Goal: Task Accomplishment & Management: Complete application form

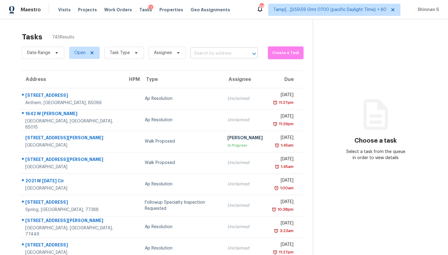
click at [205, 55] on input "text" at bounding box center [216, 53] width 50 height 9
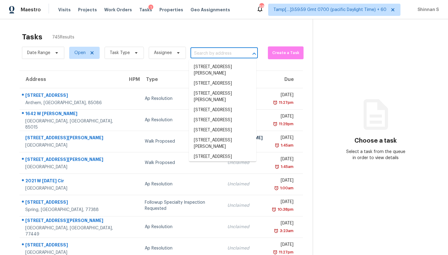
paste input "[STREET_ADDRESS]"
type input "[STREET_ADDRESS]"
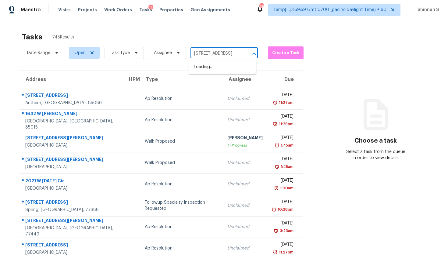
scroll to position [0, 19]
click at [209, 68] on li "[STREET_ADDRESS][PERSON_NAME]" at bounding box center [222, 70] width 67 height 16
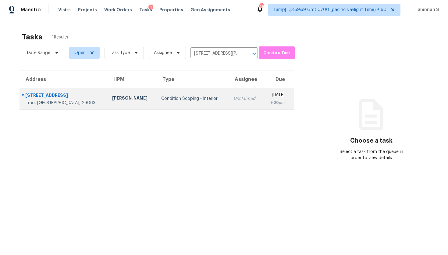
click at [175, 102] on td "Condition Scoping - Interior" at bounding box center [192, 98] width 72 height 21
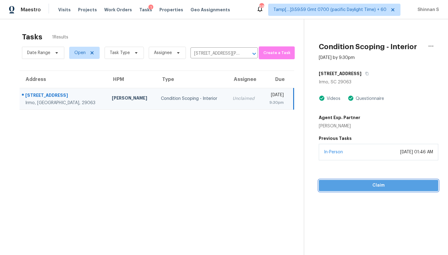
click at [376, 188] on span "Claim" at bounding box center [379, 185] width 110 height 8
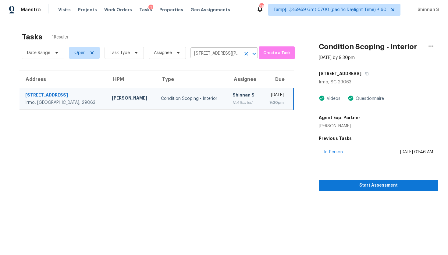
click at [219, 53] on input "[STREET_ADDRESS][PERSON_NAME]" at bounding box center [216, 53] width 50 height 9
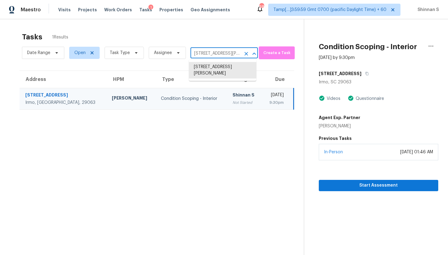
click at [219, 53] on input "[STREET_ADDRESS][PERSON_NAME]" at bounding box center [216, 53] width 50 height 9
paste input "[STREET_ADDRESS]"
type input "[STREET_ADDRESS]"
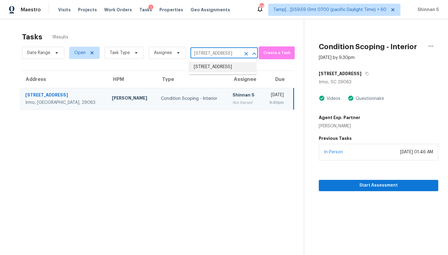
click at [216, 70] on li "[STREET_ADDRESS]" at bounding box center [222, 67] width 67 height 10
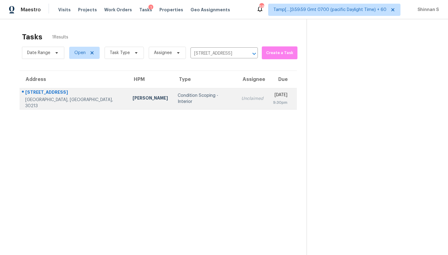
click at [178, 100] on div "Condition Scoping - Interior" at bounding box center [205, 98] width 54 height 12
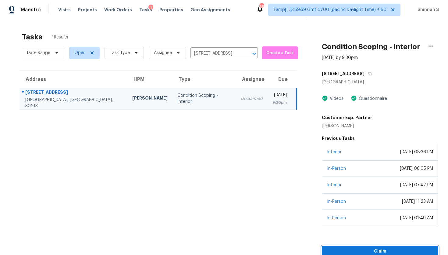
click at [349, 254] on span "Claim" at bounding box center [380, 251] width 107 height 8
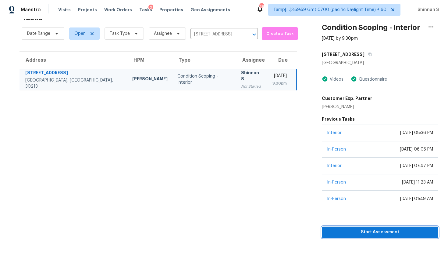
click at [364, 235] on span "Start Assessment" at bounding box center [380, 232] width 107 height 8
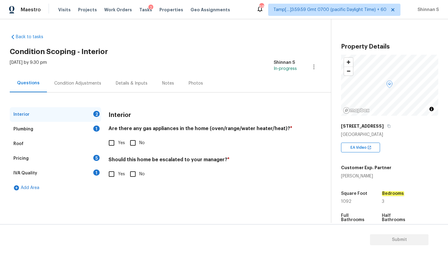
click at [23, 156] on div "Pricing" at bounding box center [20, 158] width 15 height 6
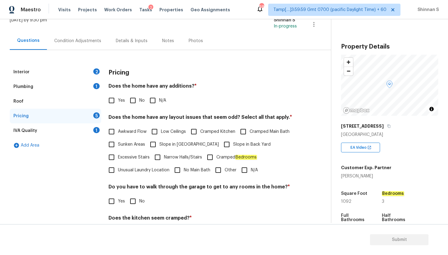
scroll to position [48, 0]
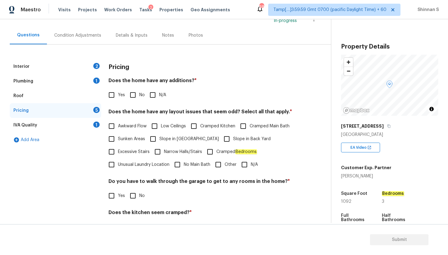
click at [115, 96] on input "Yes" at bounding box center [111, 94] width 13 height 13
checkbox input "true"
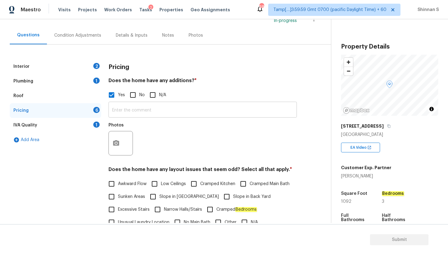
click at [128, 112] on input "text" at bounding box center [203, 110] width 189 height 14
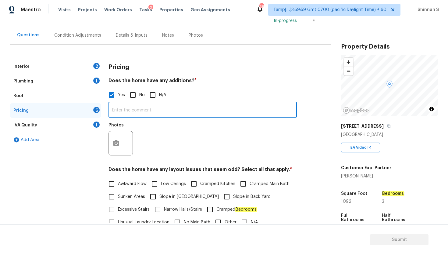
paste input "Structural Change"
paste input "Laundry area has been added onto this property at some point. Interior needs dr…"
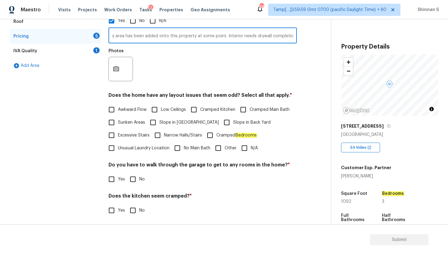
scroll to position [124, 0]
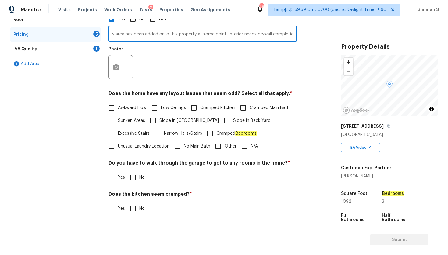
type input "Structural Change - Laundry area has been added onto this property at some poin…"
click at [246, 144] on input "N/A" at bounding box center [244, 146] width 13 height 13
checkbox input "true"
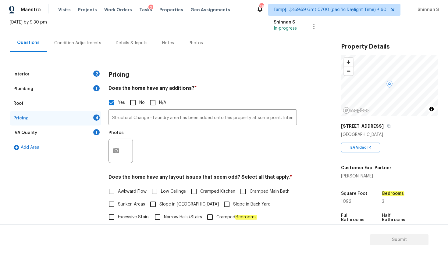
scroll to position [0, 0]
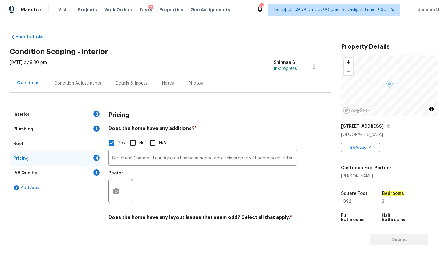
click at [24, 113] on div "Interior" at bounding box center [21, 114] width 16 height 6
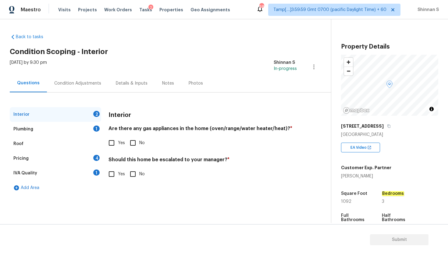
click at [132, 145] on input "No" at bounding box center [133, 142] width 13 height 13
checkbox input "true"
click at [133, 173] on input "No" at bounding box center [133, 173] width 13 height 13
checkbox input "true"
click at [34, 134] on div "Plumbing 1" at bounding box center [56, 129] width 92 height 15
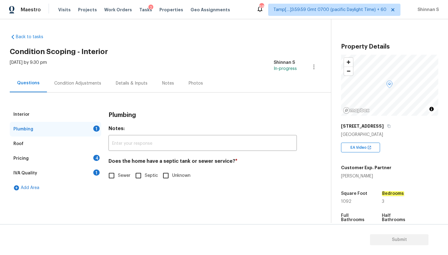
click at [199, 161] on h4 "Does the home have a septic tank or sewer service? *" at bounding box center [203, 162] width 189 height 9
copy h4 "sewer"
click at [138, 175] on input "Septic" at bounding box center [138, 175] width 13 height 13
checkbox input "true"
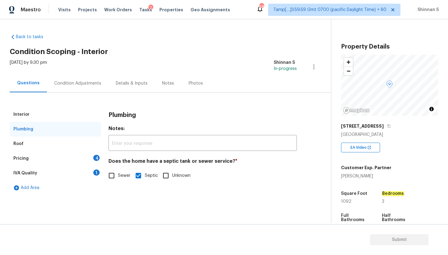
click at [37, 161] on div "Pricing 4" at bounding box center [56, 158] width 92 height 15
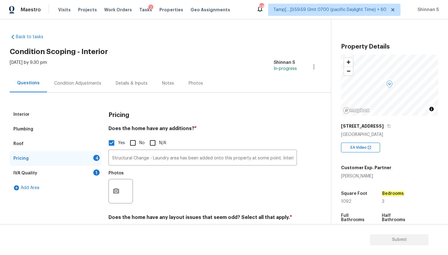
scroll to position [156, 0]
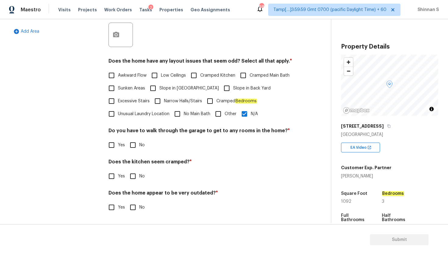
click at [132, 173] on input "No" at bounding box center [133, 176] width 13 height 13
checkbox input "true"
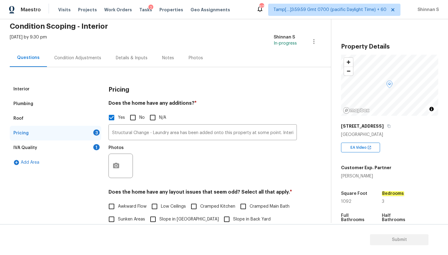
scroll to position [0, 0]
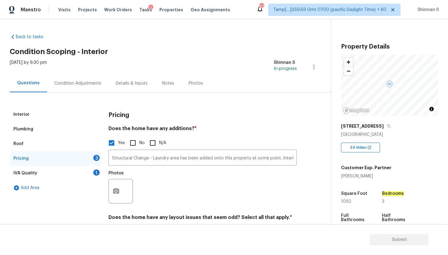
click at [73, 85] on div "Condition Adjustments" at bounding box center [77, 83] width 47 height 6
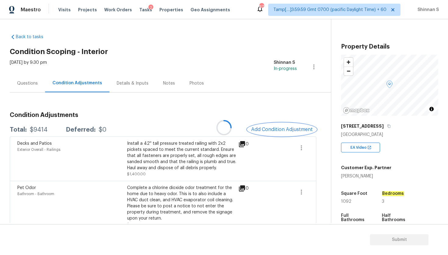
click at [276, 131] on span "Add Condition Adjustment" at bounding box center [282, 129] width 62 height 5
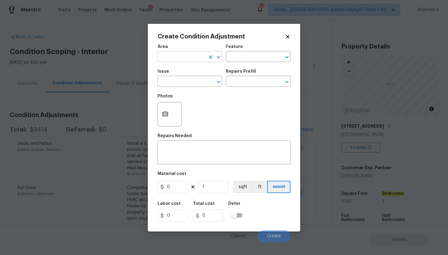
click at [180, 57] on input "text" at bounding box center [182, 56] width 48 height 9
type input "Interior Overall"
click at [177, 85] on input "text" at bounding box center [182, 81] width 48 height 9
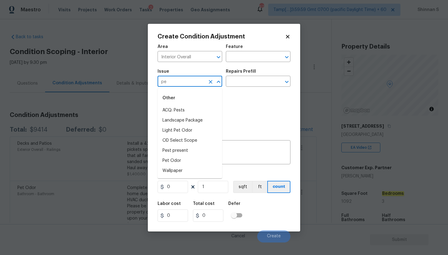
type input "p"
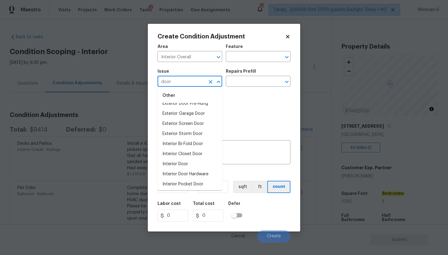
scroll to position [28, 0]
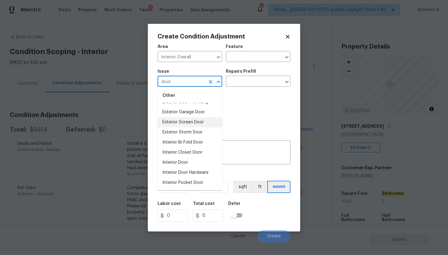
type input "door"
click at [251, 120] on div "Photos" at bounding box center [224, 110] width 133 height 40
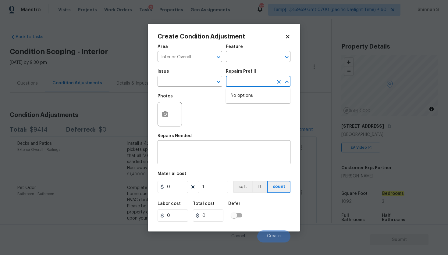
click at [246, 81] on input "text" at bounding box center [250, 81] width 48 height 9
type input "p"
click at [196, 80] on input "text" at bounding box center [182, 81] width 48 height 9
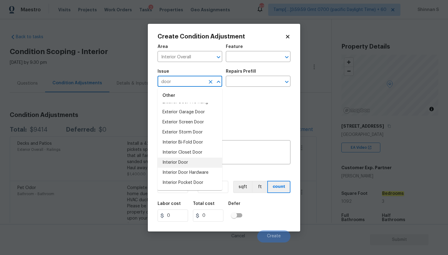
click at [185, 162] on li "Interior Door" at bounding box center [190, 162] width 65 height 10
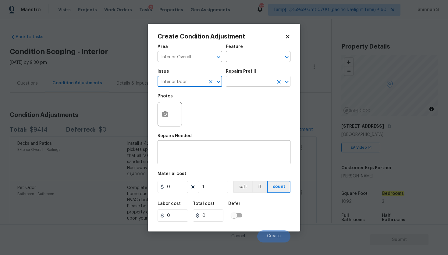
type input "Interior Door"
click at [249, 80] on input "text" at bounding box center [250, 81] width 48 height 9
type input "p"
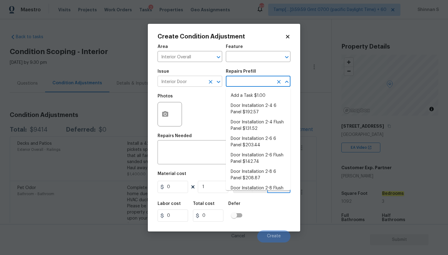
click at [185, 81] on input "Interior Door" at bounding box center [182, 81] width 48 height 9
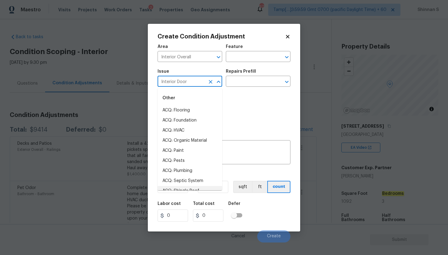
click at [185, 81] on input "Interior Door" at bounding box center [182, 81] width 48 height 9
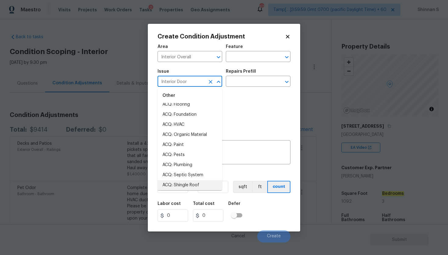
click at [185, 81] on input "Interior Door" at bounding box center [182, 81] width 48 height 9
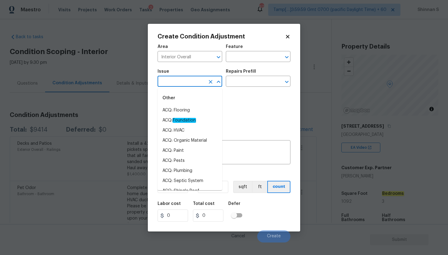
click at [262, 107] on div "Photos" at bounding box center [224, 110] width 133 height 40
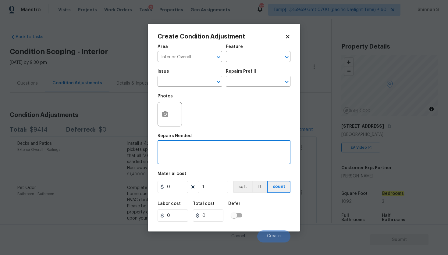
click at [217, 159] on textarea at bounding box center [224, 152] width 126 height 13
type textarea "Cat door in the walls should be fixed"
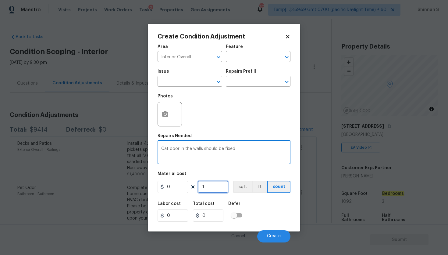
click at [216, 186] on input "1" at bounding box center [213, 187] width 31 height 12
type input "2"
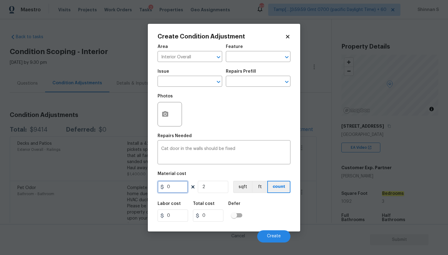
click at [174, 184] on input "0" at bounding box center [173, 187] width 31 height 12
type input "250"
type input "500"
click at [227, 172] on div "Material cost" at bounding box center [224, 175] width 133 height 8
click at [168, 116] on icon "button" at bounding box center [165, 113] width 7 height 7
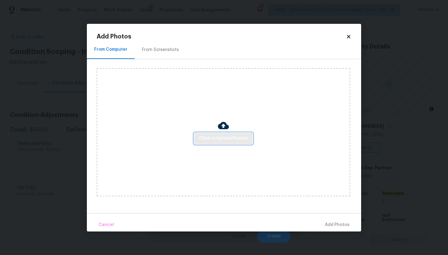
click at [214, 137] on span "Click to Upload Photos" at bounding box center [223, 139] width 49 height 8
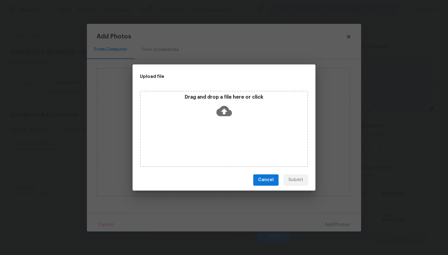
click at [224, 110] on icon at bounding box center [225, 111] width 16 height 16
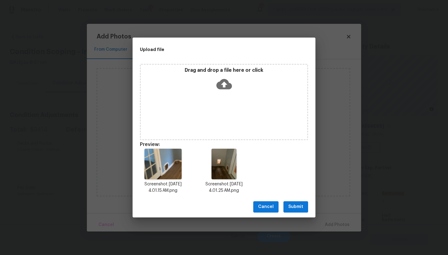
click at [297, 207] on span "Submit" at bounding box center [296, 207] width 15 height 8
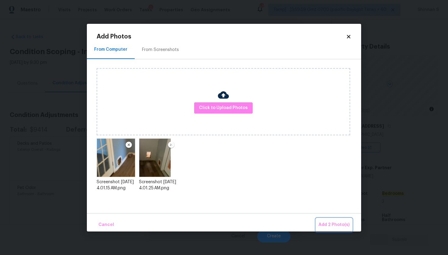
click at [343, 224] on span "Add 2 Photo(s)" at bounding box center [334, 225] width 31 height 8
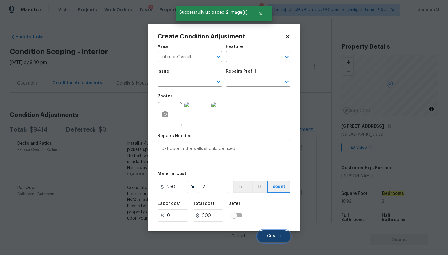
click at [275, 237] on span "Create" at bounding box center [274, 236] width 14 height 5
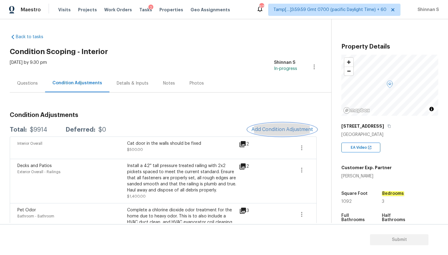
click at [288, 130] on span "Add Condition Adjustment" at bounding box center [283, 129] width 62 height 5
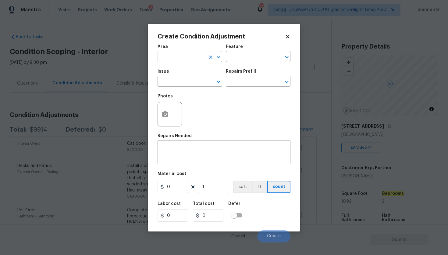
click at [182, 56] on input "text" at bounding box center [182, 56] width 48 height 9
type input "Interior Overall"
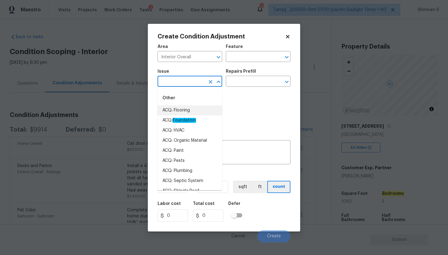
click at [186, 111] on li "ACQ: Flooring" at bounding box center [190, 110] width 65 height 10
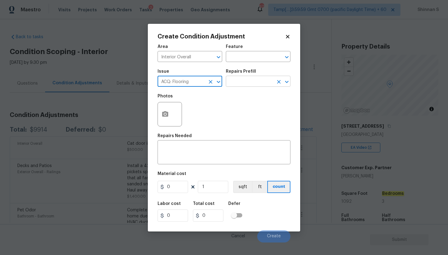
click at [249, 80] on input "text" at bounding box center [250, 81] width 48 height 9
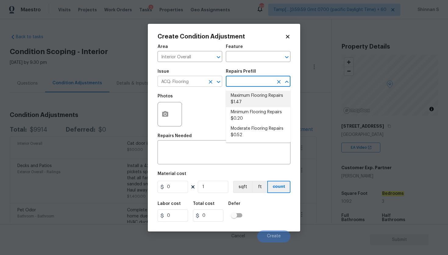
click at [182, 85] on input "ACQ: Flooring" at bounding box center [182, 81] width 48 height 9
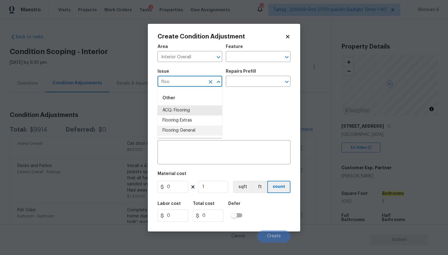
click at [191, 130] on li "Flooring General" at bounding box center [190, 130] width 65 height 10
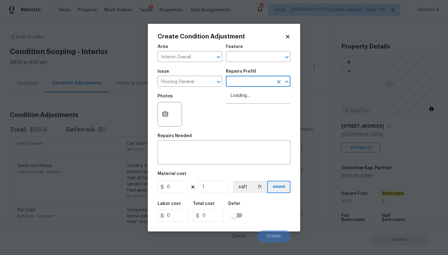
click at [239, 84] on input "text" at bounding box center [250, 81] width 48 height 9
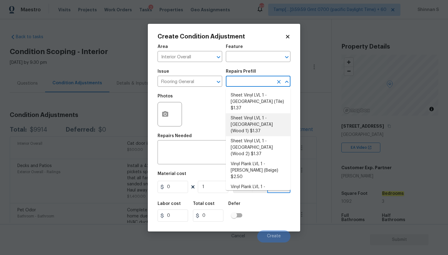
scroll to position [84, 0]
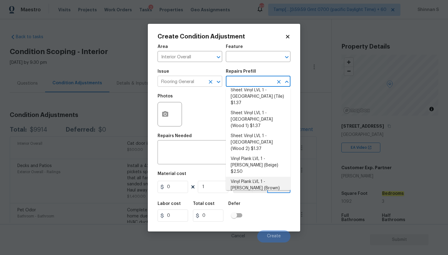
click at [205, 81] on div "Flooring General ​" at bounding box center [190, 81] width 65 height 9
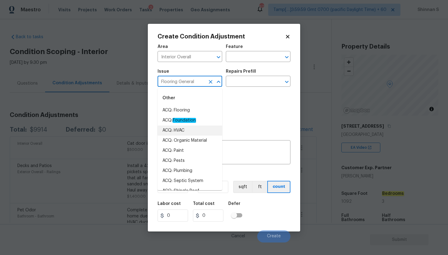
click at [205, 81] on div "Flooring General ​" at bounding box center [190, 81] width 65 height 9
click at [187, 111] on li "ACQ: Flooring" at bounding box center [190, 110] width 65 height 10
type input "ACQ: Flooring"
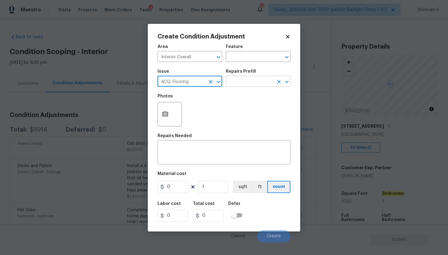
click at [256, 78] on input "text" at bounding box center [250, 81] width 48 height 9
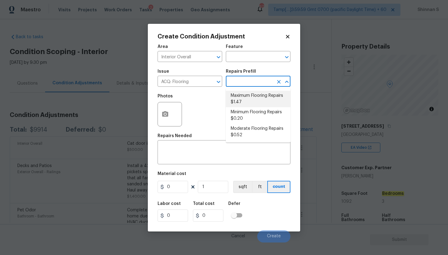
click at [255, 93] on li "Maximum Flooring Repairs $1.47" at bounding box center [258, 99] width 65 height 16
type input "Acquisition"
type textarea "Acquisition Scope: Maximum flooring repairs"
type input "1.47"
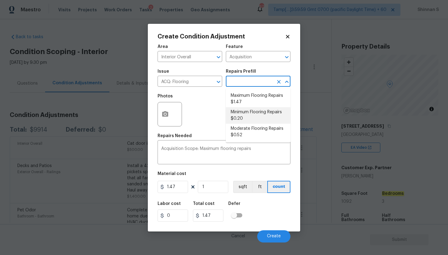
click at [240, 109] on li "Minimum Flooring Repairs $0.20" at bounding box center [258, 115] width 65 height 16
type textarea "Acquisition Scope: Minimum flooring repairs"
type input "0.2"
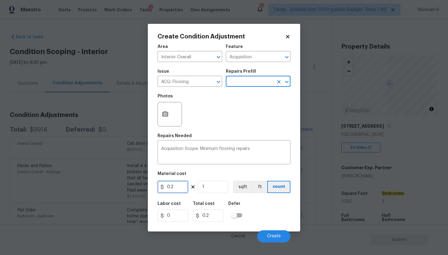
click at [175, 188] on input "0.2" at bounding box center [173, 187] width 31 height 12
paste input "1856.40"
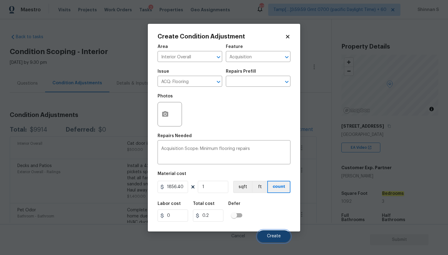
type input "1856.4"
click at [270, 233] on button "Create" at bounding box center [273, 236] width 33 height 12
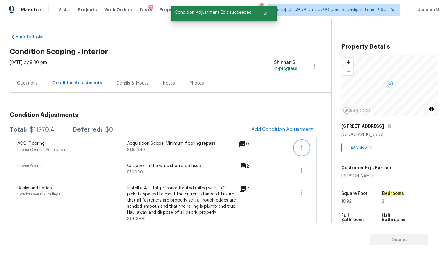
click at [303, 150] on icon "button" at bounding box center [301, 147] width 7 height 7
click at [317, 147] on div "Edit" at bounding box center [337, 146] width 48 height 6
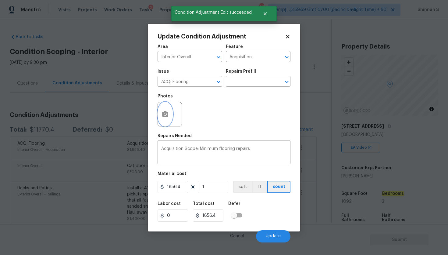
click at [172, 115] on button "button" at bounding box center [165, 114] width 15 height 24
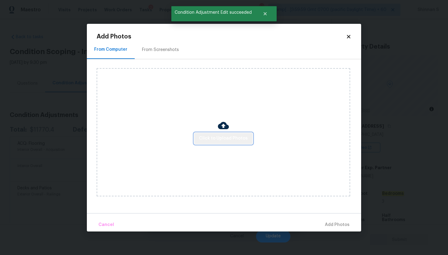
click at [225, 138] on span "Click to Upload Photos" at bounding box center [223, 139] width 49 height 8
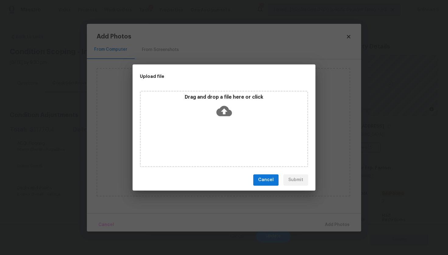
click at [221, 111] on icon at bounding box center [225, 111] width 16 height 10
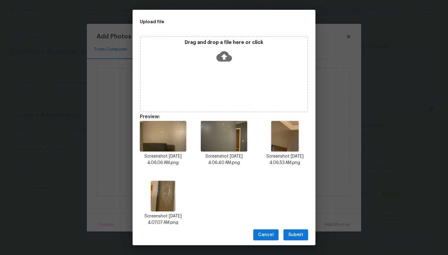
click at [299, 232] on span "Submit" at bounding box center [296, 235] width 15 height 8
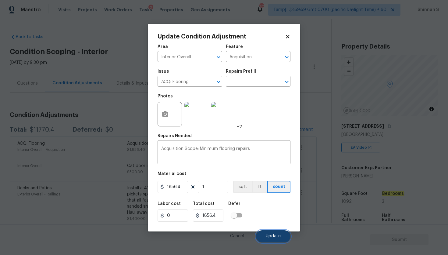
click at [272, 239] on button "Update" at bounding box center [273, 236] width 34 height 12
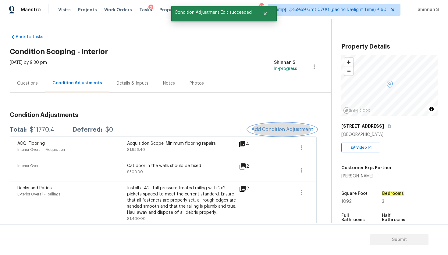
click at [262, 132] on span "Add Condition Adjustment" at bounding box center [283, 129] width 62 height 5
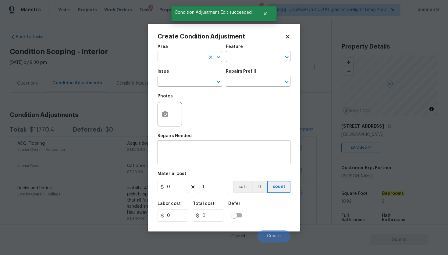
click at [192, 57] on input "text" at bounding box center [182, 56] width 48 height 9
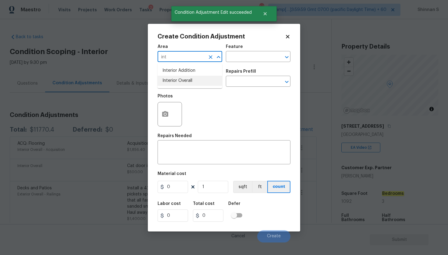
click at [189, 79] on li "Interior Overall" at bounding box center [190, 81] width 65 height 10
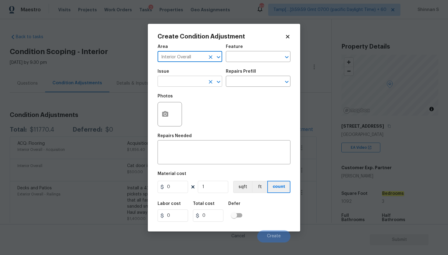
click at [205, 82] on div "​" at bounding box center [190, 81] width 65 height 9
type input "Interior Overall"
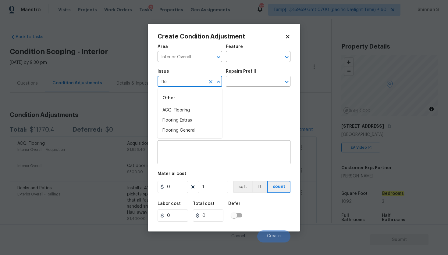
type input "floo"
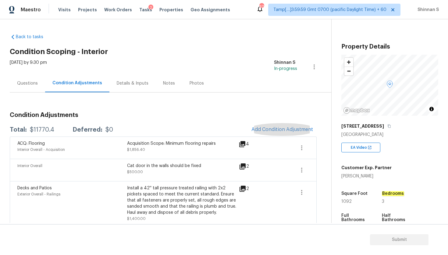
click at [306, 148] on button "button" at bounding box center [302, 147] width 15 height 15
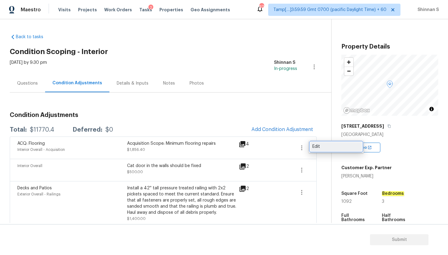
click at [321, 148] on div "Edit" at bounding box center [337, 146] width 48 height 6
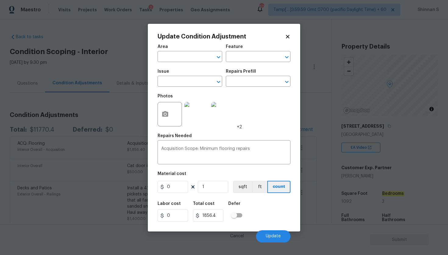
type input "Interior Overall"
type input "Acquisition"
type input "ACQ: Flooring"
type input "1856.4"
click at [190, 80] on input "ACQ: Flooring" at bounding box center [182, 81] width 48 height 9
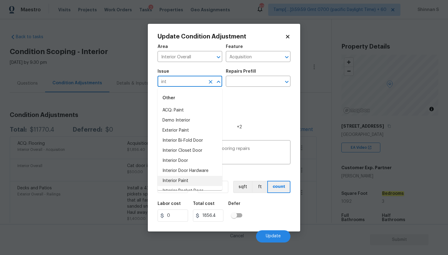
click at [184, 177] on li "Interior Paint" at bounding box center [190, 181] width 65 height 10
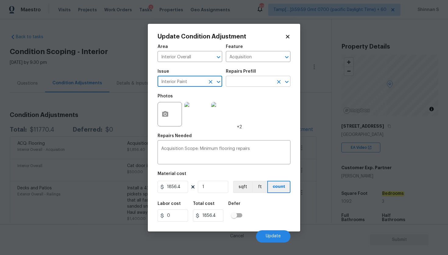
type input "Interior Paint"
click at [247, 78] on input "text" at bounding box center [250, 81] width 48 height 9
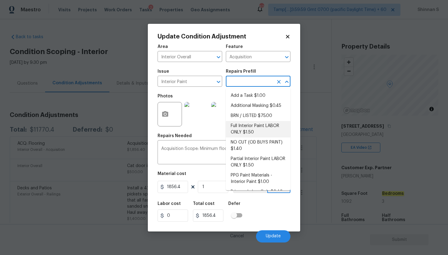
click at [246, 129] on li "Full Interior Paint LABOR ONLY $1.50" at bounding box center [258, 129] width 65 height 16
type input "Overall Paint"
type textarea "Full Interior paint - (walls, ceilings, trim, and doors) - PAINT PROVIDED BY OP…"
type input "1.5"
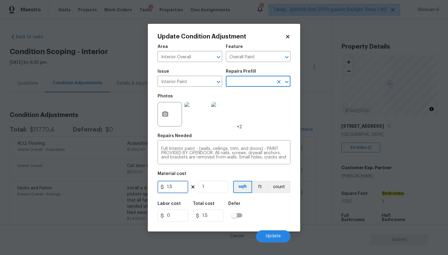
click at [173, 189] on input "1.5" at bounding box center [173, 187] width 31 height 12
paste input "1856.40"
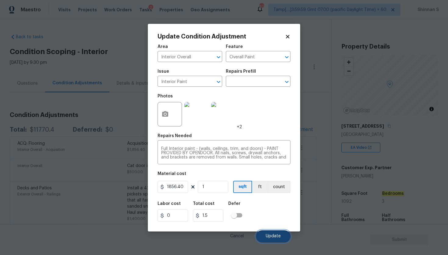
type input "1856.4"
click at [275, 237] on span "Update" at bounding box center [273, 236] width 15 height 5
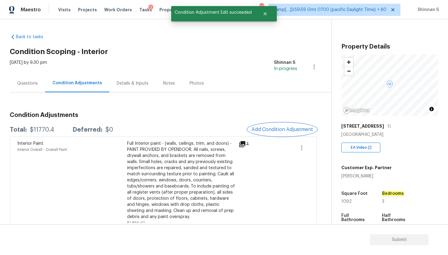
click at [284, 130] on span "Add Condition Adjustment" at bounding box center [283, 129] width 62 height 5
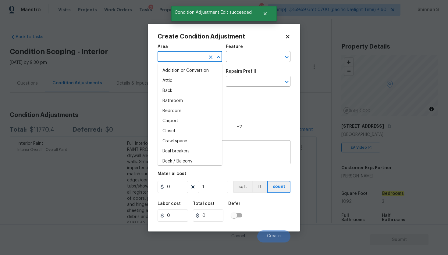
click at [176, 58] on input "text" at bounding box center [182, 56] width 48 height 9
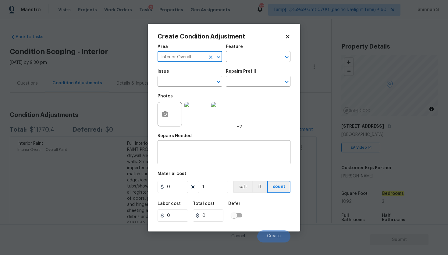
type input "Interior Overall"
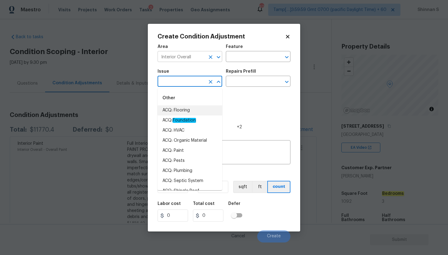
type input "ACQ: Flooring"
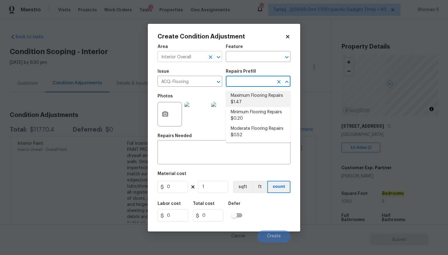
type input "Acquisition"
type textarea "Acquisition Scope: Maximum flooring repairs"
type input "1.47"
click at [238, 99] on li "Maximum Flooring Repairs $1.47" at bounding box center [258, 99] width 65 height 16
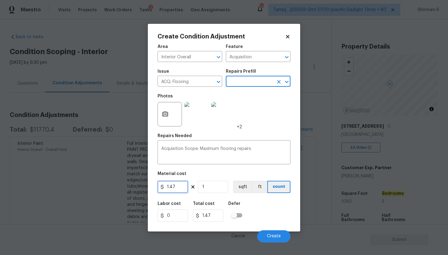
click at [176, 184] on input "1.47" at bounding box center [173, 187] width 31 height 12
paste input "4295"
type input "4295"
click at [272, 103] on div "Photos +2" at bounding box center [224, 110] width 133 height 40
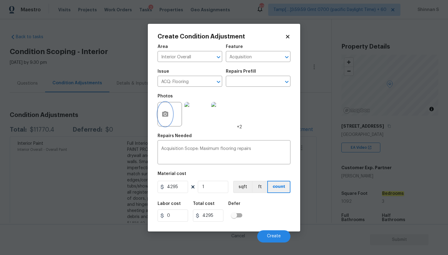
click at [165, 117] on icon "button" at bounding box center [165, 113] width 6 height 5
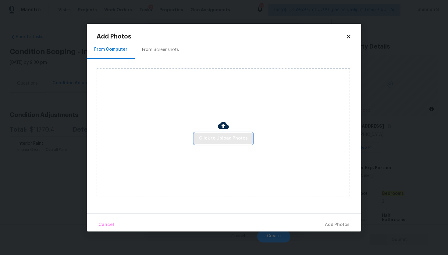
click at [229, 138] on span "Click to Upload Photos" at bounding box center [223, 139] width 49 height 8
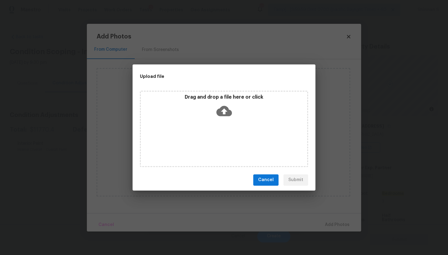
click at [224, 109] on icon at bounding box center [225, 111] width 16 height 16
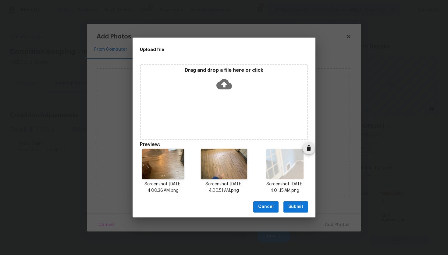
click at [307, 151] on icon "Delete" at bounding box center [308, 147] width 7 height 7
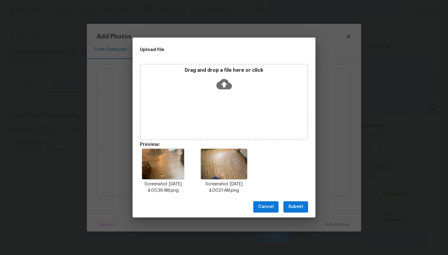
click at [225, 79] on icon at bounding box center [225, 84] width 16 height 10
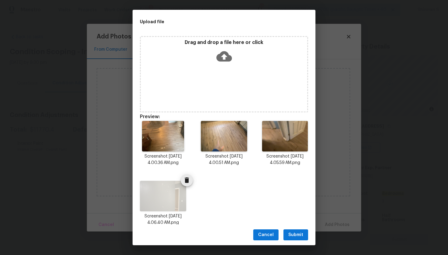
click at [185, 180] on icon "Delete" at bounding box center [186, 179] width 7 height 7
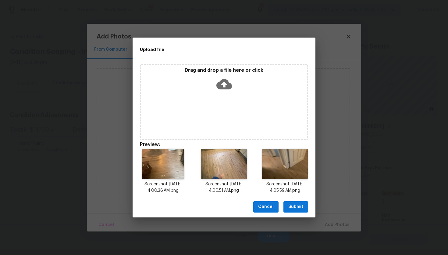
click at [226, 87] on icon at bounding box center [225, 84] width 16 height 10
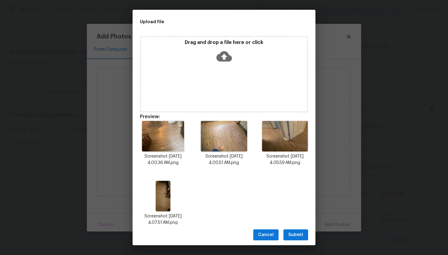
click at [296, 234] on span "Submit" at bounding box center [296, 235] width 15 height 8
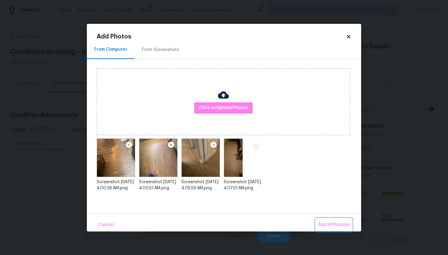
click at [333, 226] on span "Add 4 Photo(s)" at bounding box center [333, 225] width 31 height 8
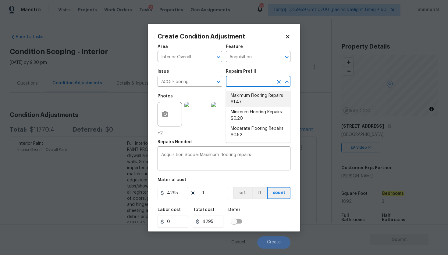
click at [261, 81] on input "text" at bounding box center [250, 81] width 48 height 9
click at [256, 102] on li "Maximum Flooring Repairs $1.47" at bounding box center [258, 99] width 65 height 16
type input "1.47"
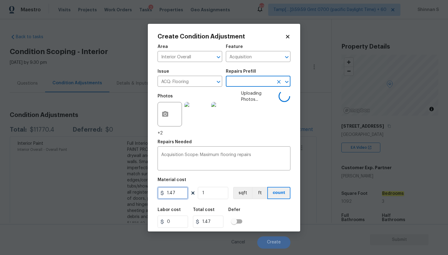
click at [181, 192] on input "1.47" at bounding box center [173, 193] width 31 height 12
paste input "4295"
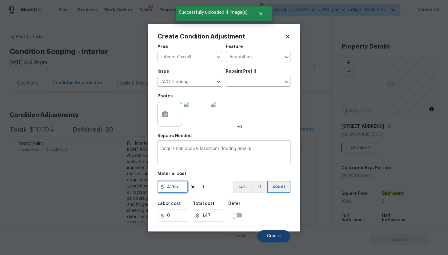
type input "4295"
click at [274, 236] on span "Create" at bounding box center [274, 236] width 14 height 5
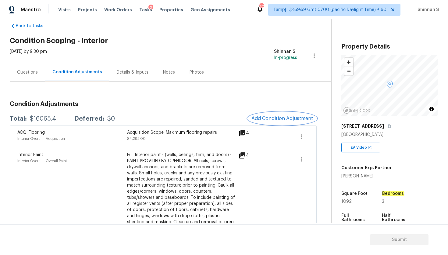
scroll to position [12, 0]
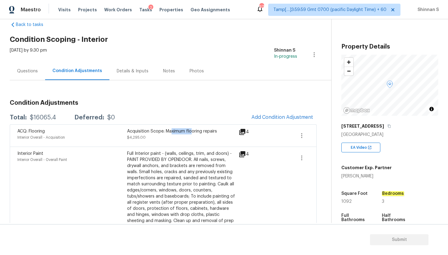
drag, startPoint x: 171, startPoint y: 131, endPoint x: 193, endPoint y: 128, distance: 21.8
click at [193, 129] on div "Acquisition Scope: Maximum flooring repairs" at bounding box center [182, 131] width 110 height 6
click at [146, 155] on div "Full Interior paint - (walls, ceilings, trim, and doors) - PAINT PROVIDED BY OP…" at bounding box center [182, 189] width 110 height 79
click at [304, 137] on icon "button" at bounding box center [301, 135] width 7 height 7
click at [327, 138] on link "Edit" at bounding box center [337, 134] width 52 height 9
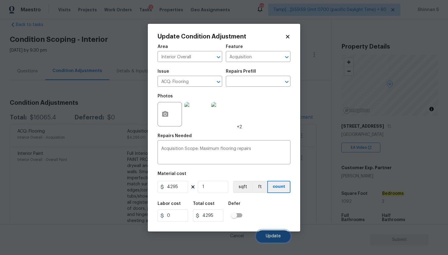
click at [268, 237] on span "Update" at bounding box center [273, 236] width 15 height 5
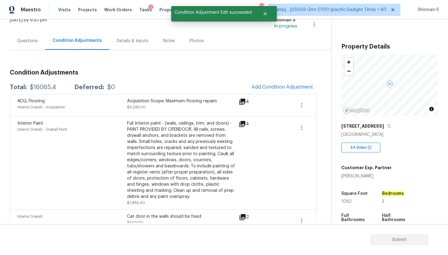
scroll to position [0, 0]
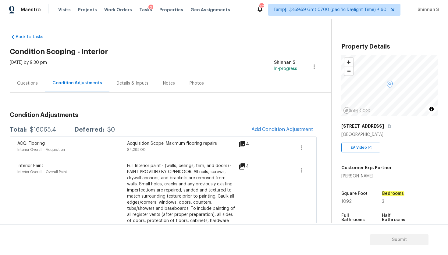
click at [21, 91] on div "Questions" at bounding box center [27, 83] width 35 height 18
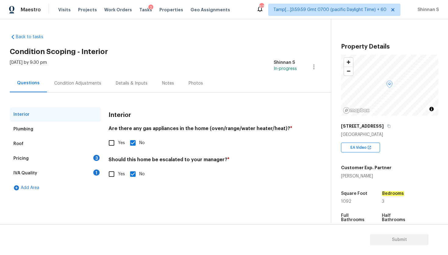
click at [31, 126] on div "Plumbing" at bounding box center [23, 129] width 20 height 6
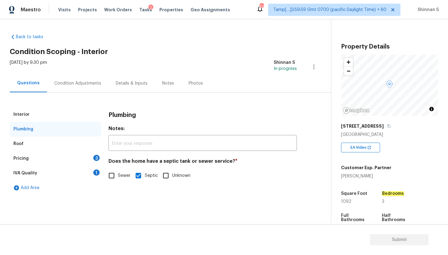
click at [31, 139] on div "Roof" at bounding box center [56, 143] width 92 height 15
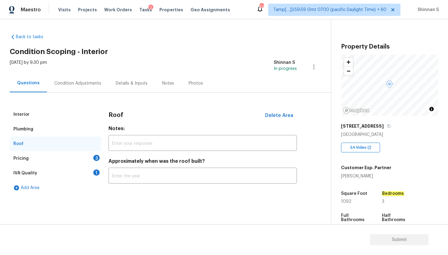
click at [30, 156] on div "Pricing 3" at bounding box center [56, 158] width 92 height 15
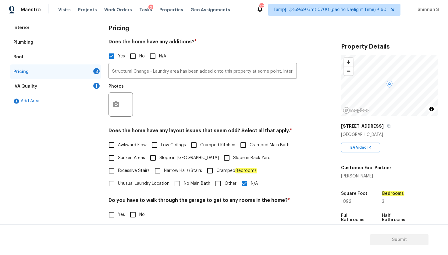
scroll to position [88, 0]
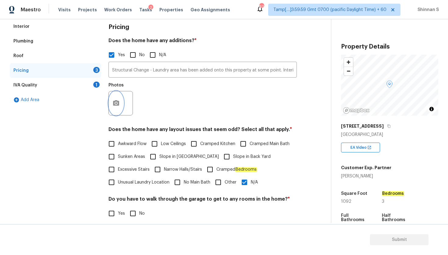
click at [114, 104] on icon "button" at bounding box center [116, 102] width 6 height 5
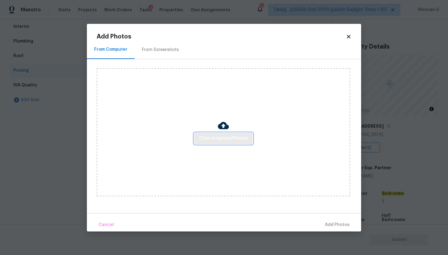
click at [226, 141] on span "Click to Upload Photos" at bounding box center [223, 139] width 49 height 8
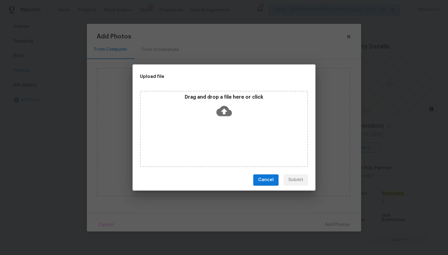
click at [226, 112] on icon at bounding box center [225, 111] width 16 height 10
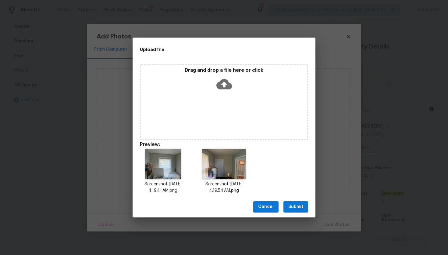
click at [290, 200] on div "Cancel Submit" at bounding box center [224, 206] width 183 height 21
click at [291, 204] on span "Submit" at bounding box center [296, 207] width 15 height 8
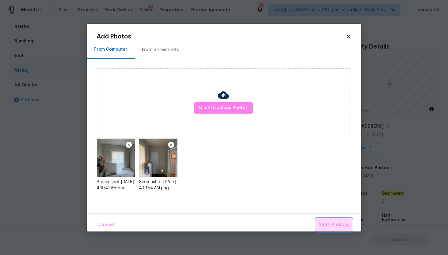
click at [341, 226] on span "Add 2 Photo(s)" at bounding box center [334, 225] width 31 height 8
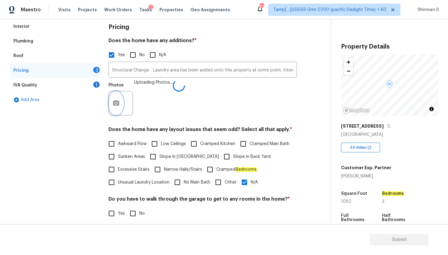
scroll to position [156, 0]
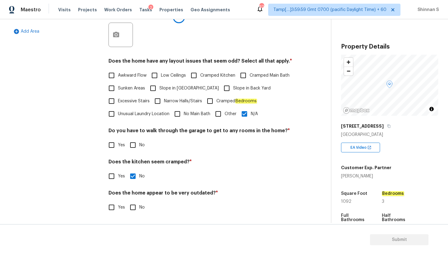
click at [128, 143] on input "No" at bounding box center [133, 144] width 13 height 13
checkbox input "true"
click at [134, 205] on input "No" at bounding box center [133, 207] width 13 height 13
checkbox input "true"
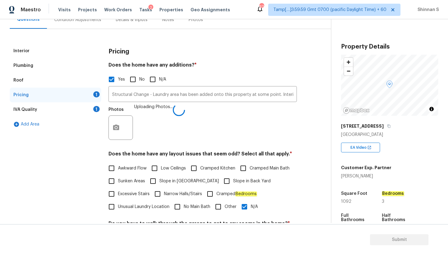
scroll to position [63, 0]
click at [38, 108] on div "IVA Quality 1" at bounding box center [56, 109] width 92 height 15
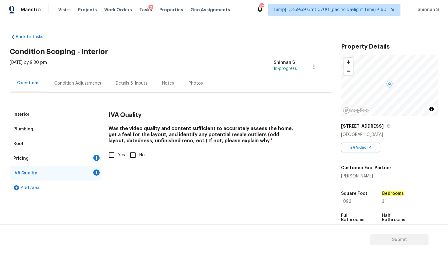
scroll to position [0, 0]
click at [112, 155] on input "Yes" at bounding box center [111, 155] width 13 height 13
checkbox input "true"
click at [54, 157] on div "Pricing 1" at bounding box center [56, 158] width 92 height 15
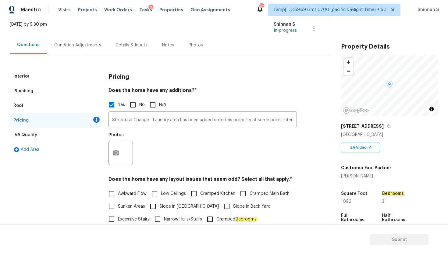
scroll to position [36, 0]
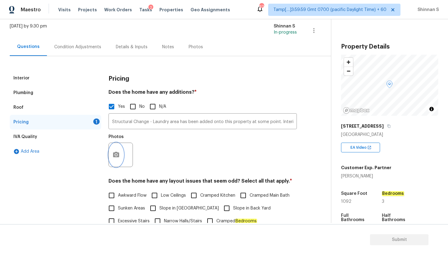
click at [121, 152] on button "button" at bounding box center [116, 155] width 15 height 24
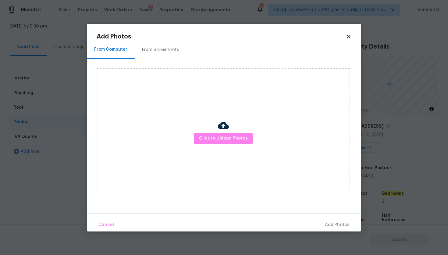
click at [351, 38] on icon at bounding box center [348, 36] width 5 height 5
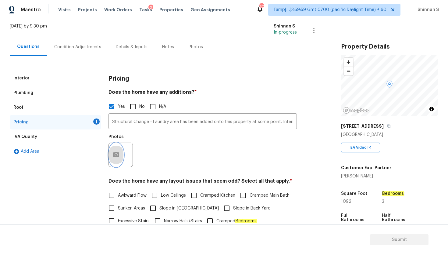
click at [118, 153] on icon "button" at bounding box center [116, 154] width 6 height 5
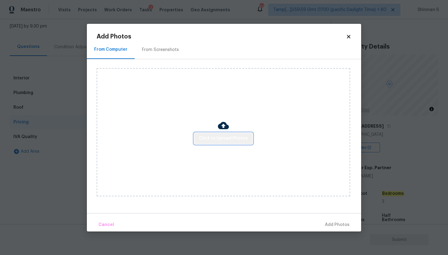
click at [235, 136] on span "Click to Upload Photos" at bounding box center [223, 139] width 49 height 8
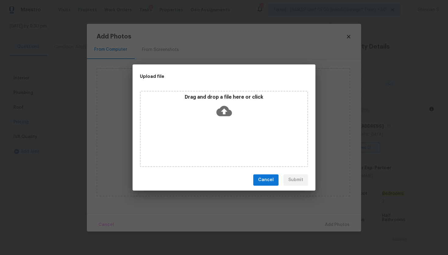
click at [222, 113] on icon at bounding box center [225, 111] width 16 height 10
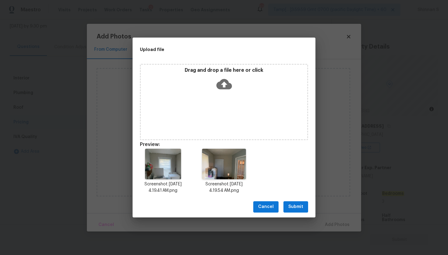
click at [296, 203] on span "Submit" at bounding box center [296, 207] width 15 height 8
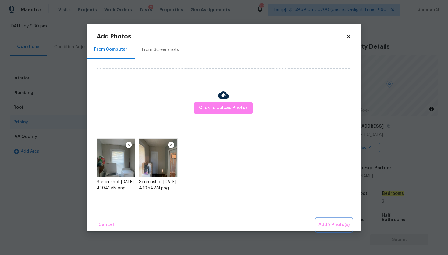
click at [334, 220] on button "Add 2 Photo(s)" at bounding box center [334, 224] width 36 height 13
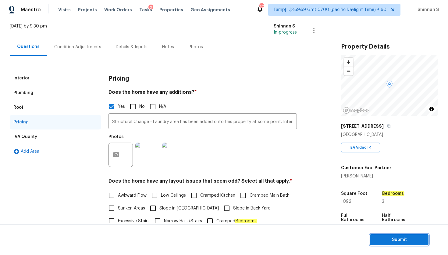
click at [390, 240] on span "Submit" at bounding box center [399, 240] width 49 height 8
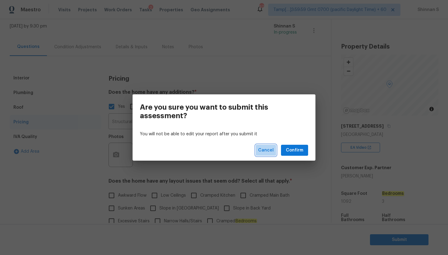
click at [267, 148] on span "Cancel" at bounding box center [266, 150] width 16 height 8
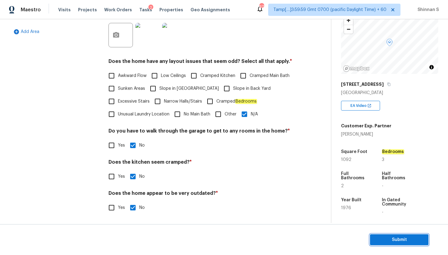
scroll to position [156, 0]
click at [219, 115] on input "Other" at bounding box center [218, 113] width 13 height 13
checkbox input "true"
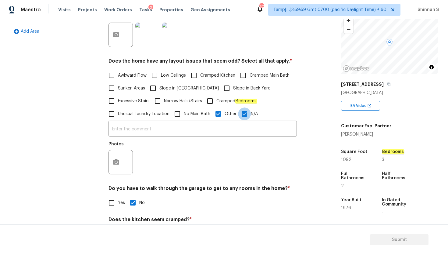
click at [242, 115] on input "N/A" at bounding box center [244, 113] width 13 height 13
checkbox input "false"
click at [219, 127] on input "text" at bounding box center [203, 129] width 189 height 14
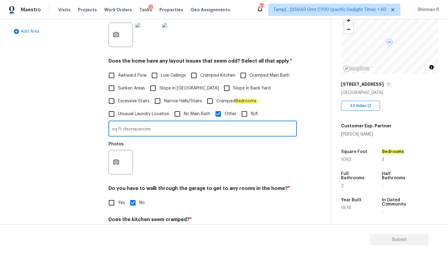
scroll to position [214, 0]
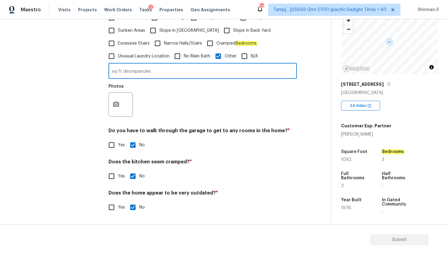
type input "sq ft discrepancies"
click at [115, 104] on circle "button" at bounding box center [116, 104] width 2 height 2
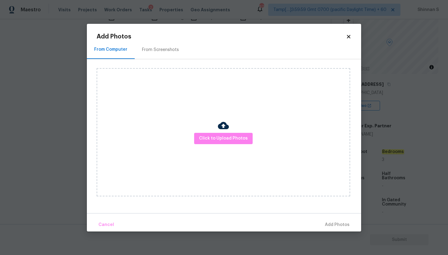
click at [228, 144] on div "Click to Upload Photos" at bounding box center [224, 132] width 254 height 128
click at [224, 139] on span "Click to Upload Photos" at bounding box center [223, 139] width 49 height 8
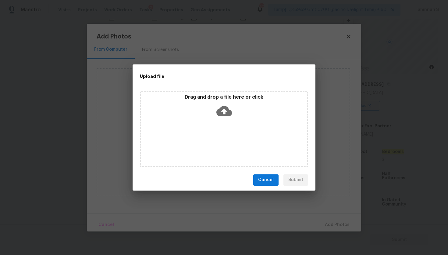
click at [222, 106] on icon at bounding box center [225, 111] width 16 height 10
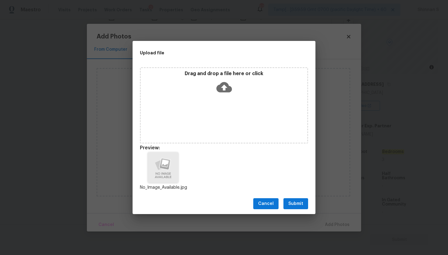
click at [303, 200] on span "Submit" at bounding box center [296, 204] width 15 height 8
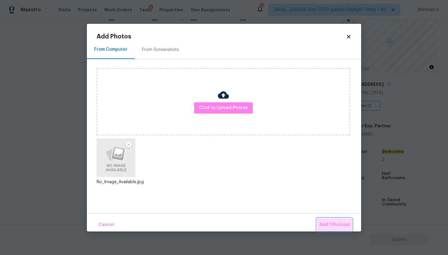
click at [333, 222] on span "Add 1 Photo(s)" at bounding box center [335, 225] width 30 height 8
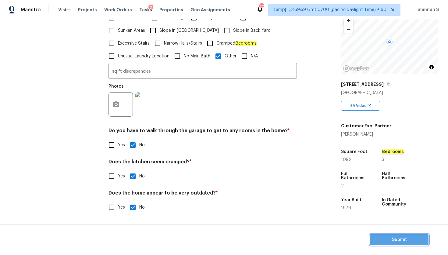
click at [413, 243] on span "Submit" at bounding box center [399, 240] width 49 height 8
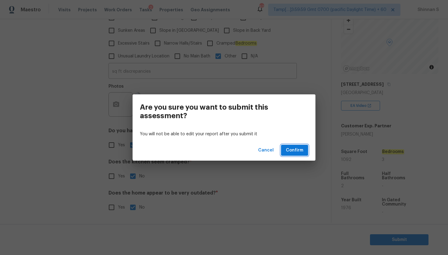
click at [298, 154] on button "Confirm" at bounding box center [294, 150] width 27 height 11
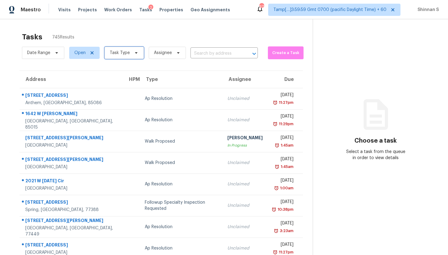
click at [125, 51] on span "Task Type" at bounding box center [120, 53] width 20 height 6
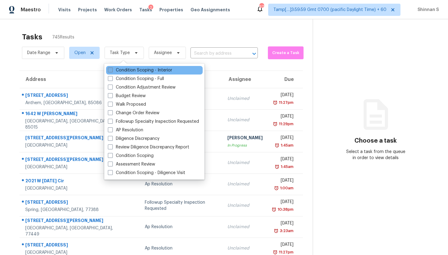
click at [128, 71] on label "Condition Scoping - Interior" at bounding box center [140, 70] width 64 height 6
click at [112, 71] on input "Condition Scoping - Interior" at bounding box center [110, 69] width 4 height 4
checkbox input "true"
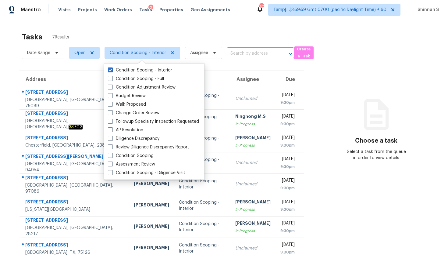
click at [0, 115] on div "Tasks 7 Results Date Range Open Condition Scoping - Interior Assignee ​ Create …" at bounding box center [224, 165] width 448 height 293
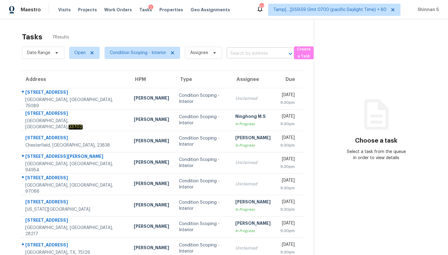
click at [249, 55] on input "text" at bounding box center [252, 53] width 50 height 9
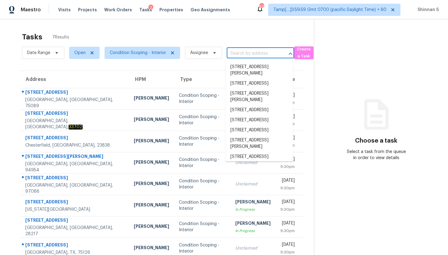
paste input "[STREET_ADDRESS]"
type input "[STREET_ADDRESS]"
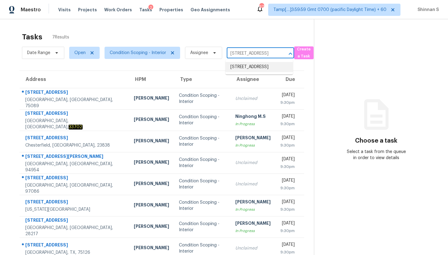
click at [249, 65] on li "[STREET_ADDRESS]" at bounding box center [259, 67] width 67 height 10
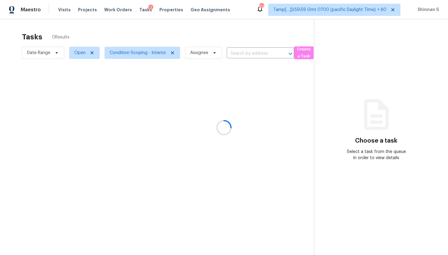
type input "[STREET_ADDRESS]"
click at [254, 53] on input "[STREET_ADDRESS]" at bounding box center [252, 53] width 50 height 9
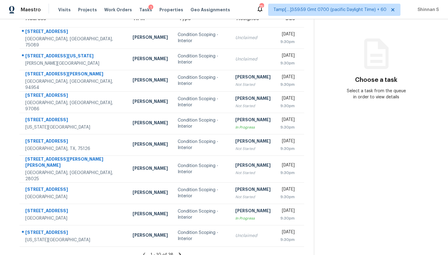
scroll to position [63, 0]
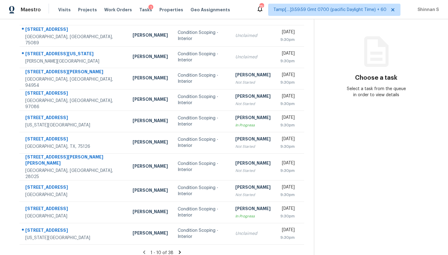
click at [179, 242] on section "Tasks 38 Results Date Range Open Condition Scoping - Interior Assignee ​ Create…" at bounding box center [162, 113] width 304 height 294
click at [179, 250] on section "Tasks 38 Results Date Range Open Condition Scoping - Interior Assignee ​ Create…" at bounding box center [162, 113] width 304 height 294
click at [179, 250] on icon at bounding box center [180, 251] width 2 height 3
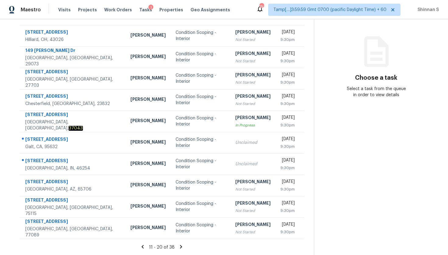
click at [181, 247] on icon at bounding box center [181, 246] width 2 height 3
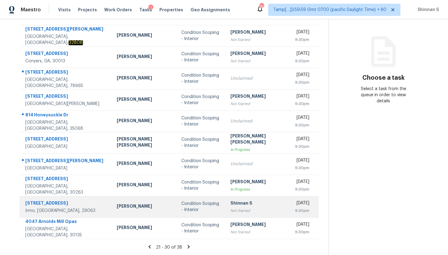
click at [226, 209] on td "Shinnan S Not Started" at bounding box center [258, 206] width 65 height 21
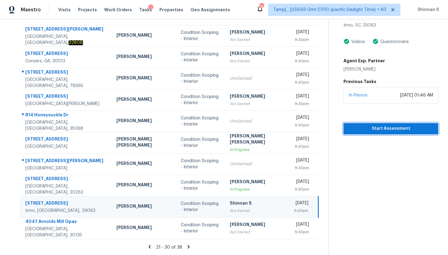
click at [369, 130] on span "Start Assessment" at bounding box center [391, 129] width 85 height 8
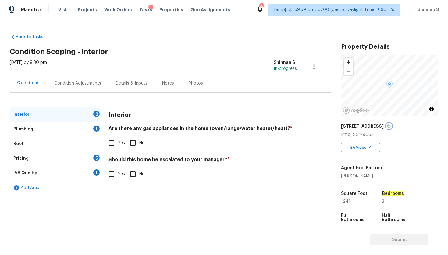
click at [387, 126] on icon "button" at bounding box center [389, 126] width 4 height 4
click at [130, 145] on input "No" at bounding box center [133, 142] width 13 height 13
checkbox input "true"
click at [169, 159] on h4 "Should this home be escalated to your manager? *" at bounding box center [203, 160] width 189 height 9
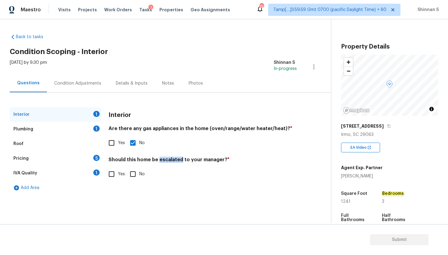
copy h4 "escalated"
click at [112, 175] on input "Yes" at bounding box center [111, 173] width 13 height 13
checkbox input "true"
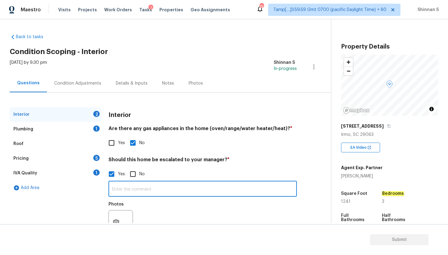
click at [125, 192] on input "text" at bounding box center [203, 189] width 189 height 14
click at [118, 189] on input "FOundation cracks" at bounding box center [203, 189] width 189 height 14
click at [158, 192] on input "Foundation cracks" at bounding box center [203, 189] width 189 height 14
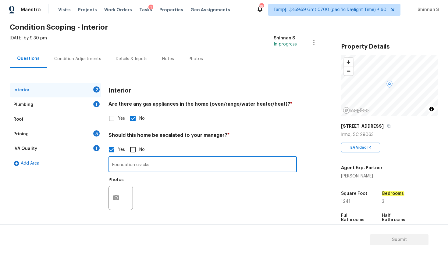
type input "Foundation cracks"
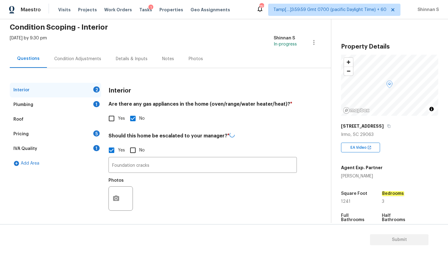
click at [34, 106] on div "Plumbing 1" at bounding box center [56, 104] width 92 height 15
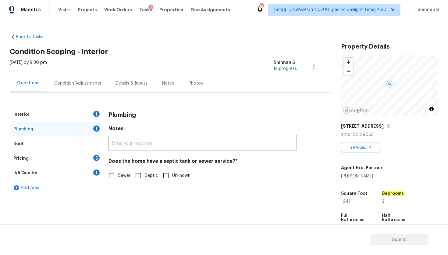
click at [198, 160] on h4 "Does the home have a septic tank or sewer service? *" at bounding box center [203, 162] width 189 height 9
copy h4 "sewer"
click at [114, 177] on input "Sewer" at bounding box center [111, 175] width 13 height 13
checkbox input "true"
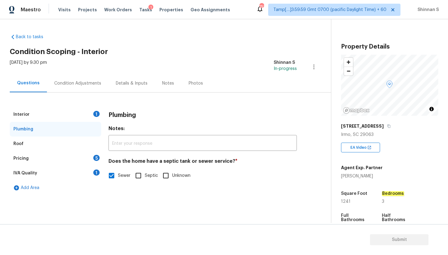
click at [37, 159] on div "Pricing 5" at bounding box center [56, 158] width 92 height 15
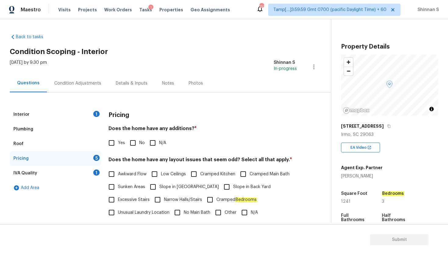
click at [176, 129] on h4 "Does the home have any additions? *" at bounding box center [203, 129] width 189 height 9
copy h4 "additions"
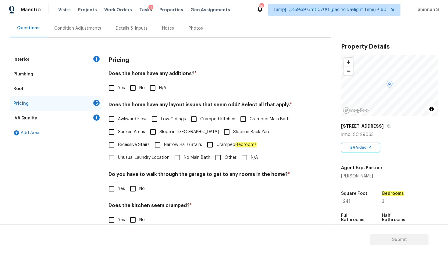
click at [153, 91] on input "N/A" at bounding box center [152, 87] width 13 height 13
checkbox input "true"
click at [226, 104] on h4 "Does the home have any layout issues that seem odd? Select all that apply. *" at bounding box center [203, 106] width 189 height 9
copy h4 "odd"
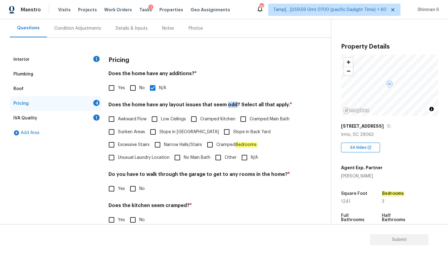
scroll to position [99, 0]
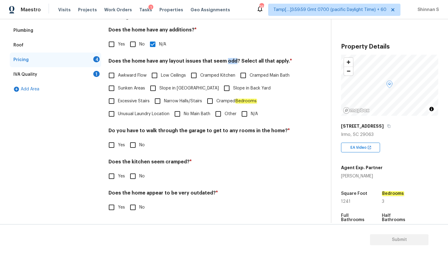
click at [246, 115] on input "N/A" at bounding box center [244, 113] width 13 height 13
checkbox input "true"
click at [173, 160] on h4 "Does the kitchen seem cramped? *" at bounding box center [203, 163] width 189 height 9
copy h4 "cramped"
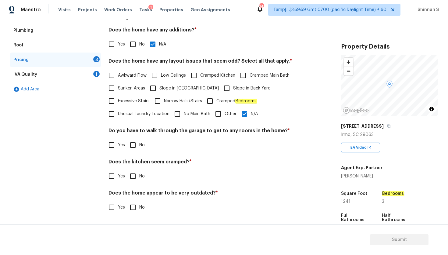
drag, startPoint x: 134, startPoint y: 175, endPoint x: 136, endPoint y: 181, distance: 6.5
click at [134, 175] on input "No" at bounding box center [133, 176] width 13 height 13
checkbox input "true"
click at [47, 74] on div "IVA Quality 1" at bounding box center [56, 74] width 92 height 15
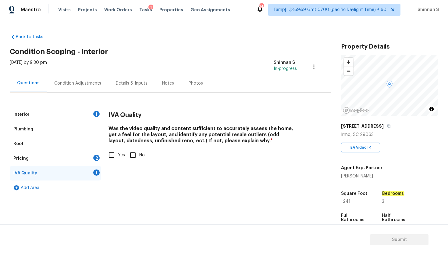
click at [92, 79] on div "Condition Adjustments" at bounding box center [78, 83] width 62 height 18
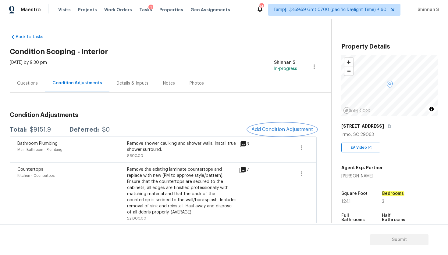
click at [277, 129] on span "Add Condition Adjustment" at bounding box center [283, 129] width 62 height 5
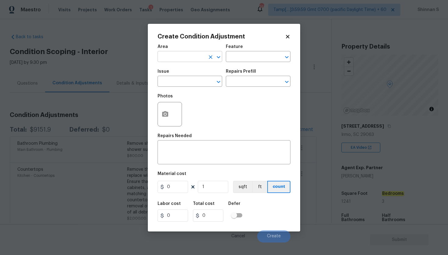
click at [184, 60] on input "text" at bounding box center [182, 56] width 48 height 9
type input "Interior Overall"
click at [167, 83] on input "text" at bounding box center [182, 81] width 48 height 9
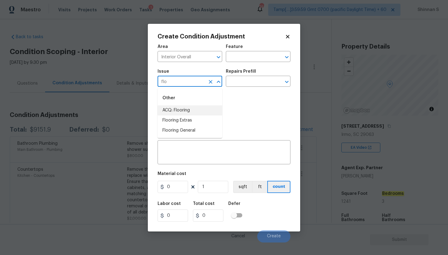
click at [179, 107] on li "ACQ: Flooring" at bounding box center [190, 110] width 65 height 10
type input "ACQ: Flooring"
click at [260, 82] on input "text" at bounding box center [250, 81] width 48 height 9
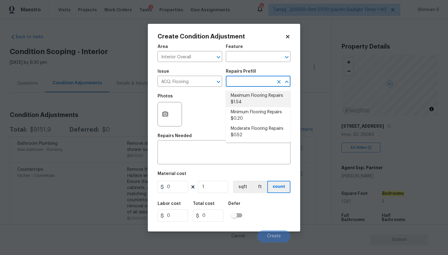
click at [259, 95] on li "Maximum Flooring Repairs $1.54" at bounding box center [258, 99] width 65 height 16
type input "Acquisition"
type textarea "Acquisition Scope: Maximum flooring repairs"
type input "1.54"
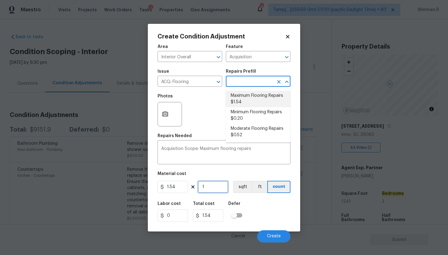
click at [213, 188] on input "1" at bounding box center [213, 187] width 31 height 12
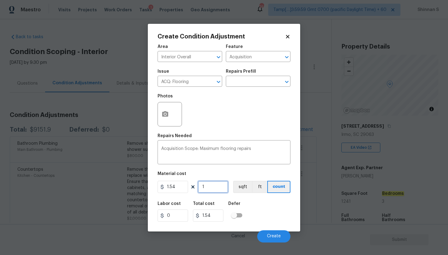
type input "0"
click at [245, 187] on button "sqft" at bounding box center [242, 187] width 19 height 12
click at [207, 189] on input "0" at bounding box center [213, 187] width 31 height 12
type input "1"
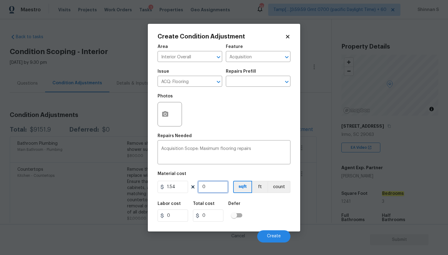
type input "1.54"
type input "12"
type input "18.48"
type input "124"
type input "190.96"
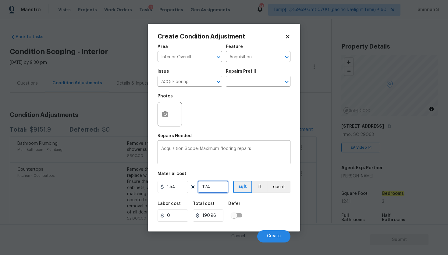
type input "1241"
type input "1911.14"
click at [207, 189] on input "1241" at bounding box center [213, 187] width 31 height 12
type input "1241"
click at [229, 169] on div "Area Interior Overall ​ Feature Acquisition ​ Issue ACQ: Flooring ​ Repairs Pre…" at bounding box center [224, 141] width 133 height 201
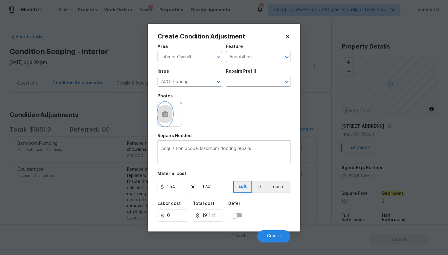
click at [163, 117] on icon "button" at bounding box center [165, 113] width 7 height 7
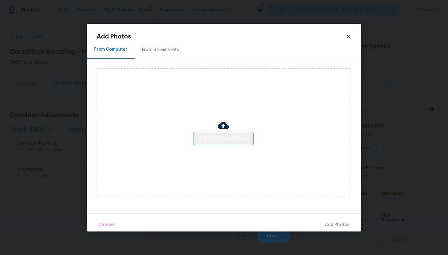
click at [212, 142] on button "Click to Upload Photos" at bounding box center [223, 138] width 59 height 11
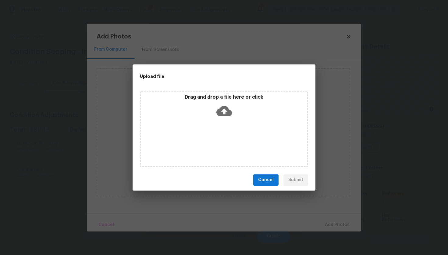
click at [224, 108] on icon at bounding box center [225, 111] width 16 height 10
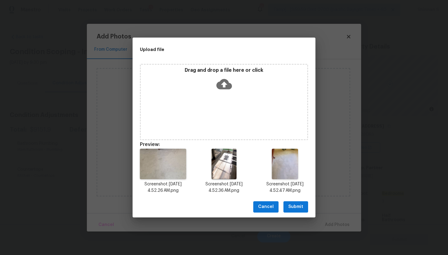
click at [304, 206] on button "Submit" at bounding box center [296, 206] width 25 height 11
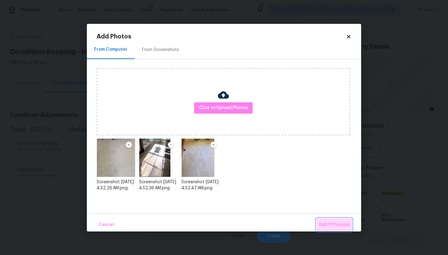
click at [327, 225] on span "Add 3 Photo(s)" at bounding box center [334, 225] width 31 height 8
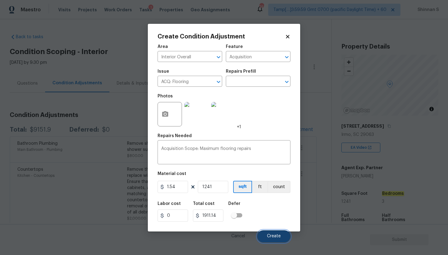
click at [270, 235] on span "Create" at bounding box center [274, 236] width 14 height 5
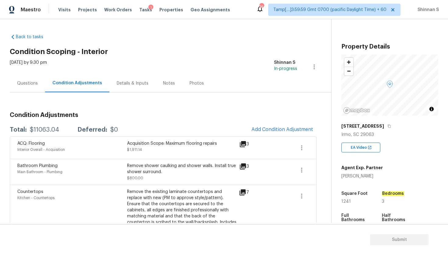
click at [160, 145] on div "Acquisition Scope: Maximum flooring repairs" at bounding box center [182, 143] width 110 height 6
click at [25, 88] on div "Questions" at bounding box center [27, 83] width 35 height 18
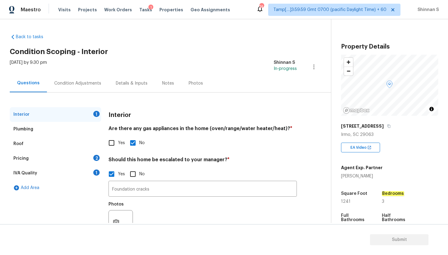
scroll to position [24, 0]
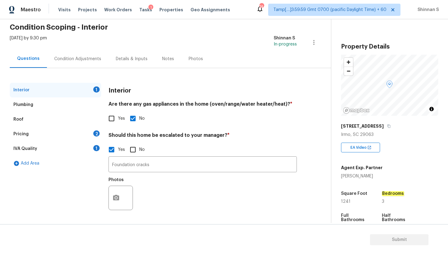
click at [27, 133] on div "Pricing" at bounding box center [20, 134] width 15 height 6
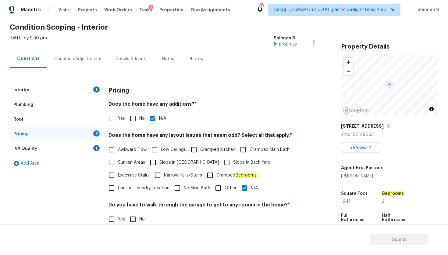
scroll to position [99, 0]
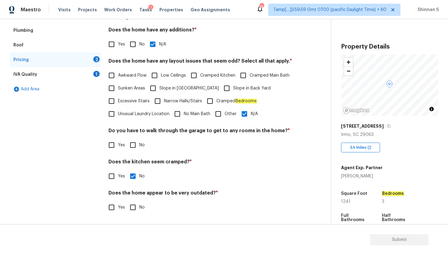
click at [132, 144] on input "No" at bounding box center [133, 144] width 13 height 13
checkbox input "true"
click at [135, 207] on input "No" at bounding box center [133, 207] width 13 height 13
checkbox input "true"
click at [25, 77] on div "IVA Quality" at bounding box center [25, 74] width 24 height 6
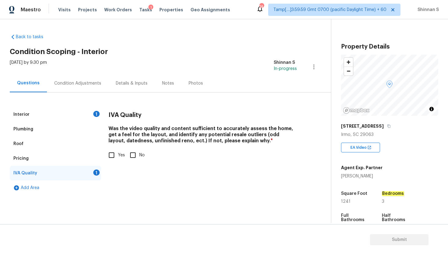
scroll to position [0, 0]
click at [132, 155] on input "No" at bounding box center [133, 155] width 13 height 13
checkbox input "true"
click at [111, 156] on input "Yes" at bounding box center [111, 155] width 13 height 13
checkbox input "true"
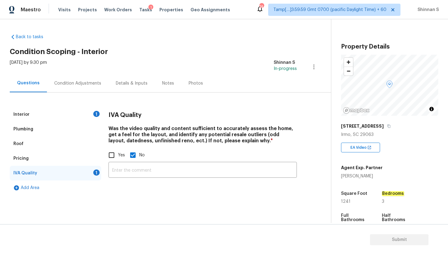
checkbox input "false"
click at [75, 88] on div "Condition Adjustments" at bounding box center [78, 83] width 62 height 18
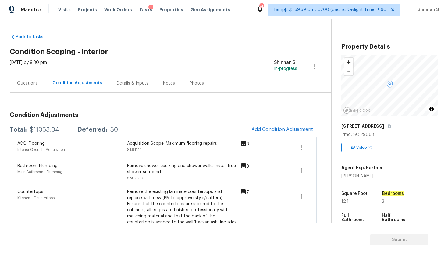
click at [29, 85] on div "Questions" at bounding box center [27, 83] width 21 height 6
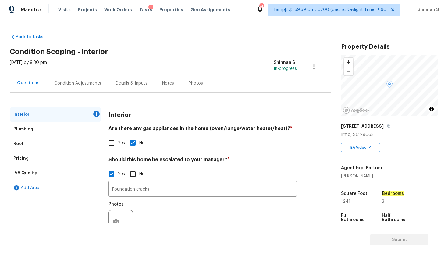
scroll to position [24, 0]
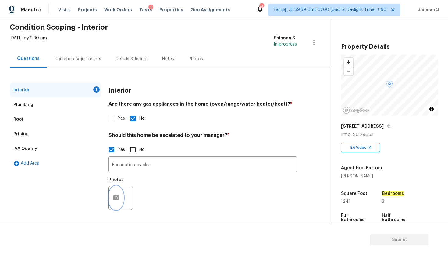
click at [121, 200] on button "button" at bounding box center [116, 198] width 15 height 24
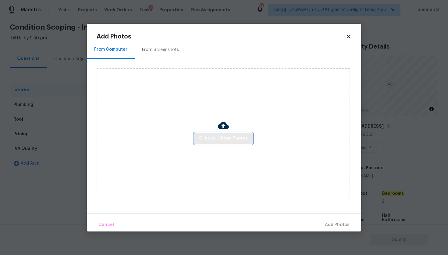
click at [215, 136] on span "Click to Upload Photos" at bounding box center [223, 139] width 49 height 8
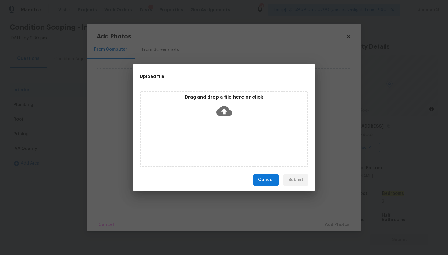
click at [222, 112] on icon at bounding box center [225, 111] width 16 height 10
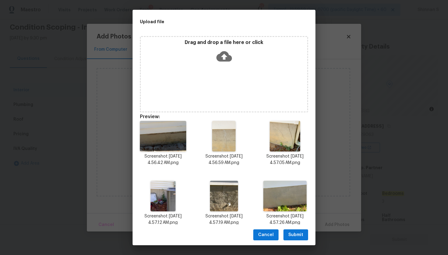
click at [291, 237] on span "Submit" at bounding box center [296, 235] width 15 height 8
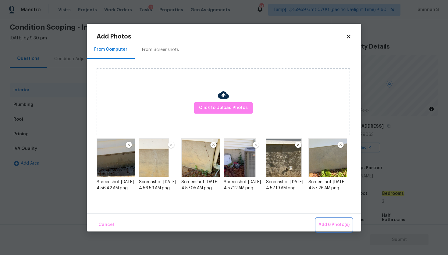
click at [339, 226] on span "Add 6 Photo(s)" at bounding box center [334, 225] width 31 height 8
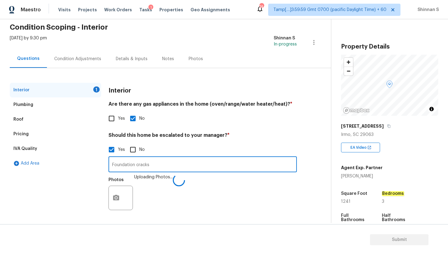
click at [182, 165] on input "Foundation cracks" at bounding box center [203, 165] width 189 height 14
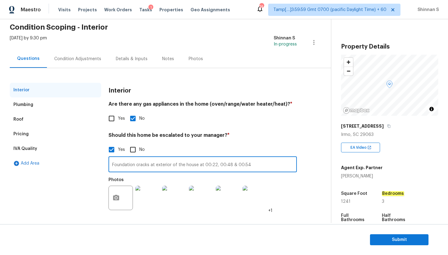
type input "Foundation cracks at exterior of the house at 00:22, 00:48 & 00:54"
click at [394, 239] on span "Submit" at bounding box center [399, 240] width 49 height 8
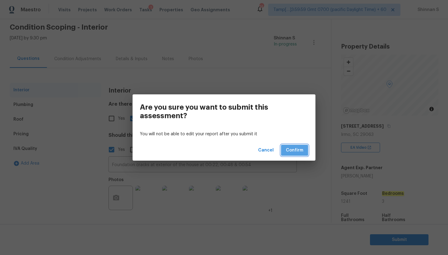
click at [294, 149] on span "Confirm" at bounding box center [294, 150] width 17 height 8
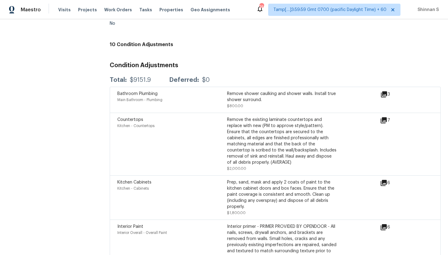
scroll to position [1433, 0]
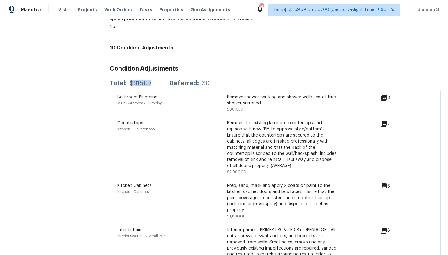
drag, startPoint x: 129, startPoint y: 73, endPoint x: 149, endPoint y: 73, distance: 20.1
click at [149, 80] on div "$9151.9" at bounding box center [140, 83] width 21 height 6
copy div "$9151.9"
